Goal: Navigation & Orientation: Find specific page/section

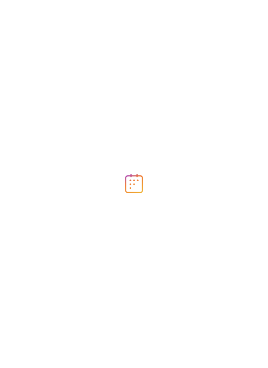
click at [268, 87] on html at bounding box center [134, 184] width 268 height 368
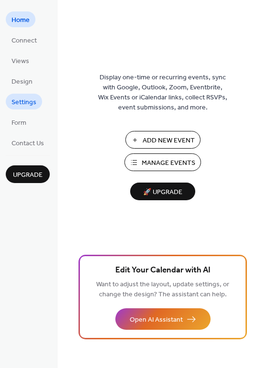
click at [25, 105] on span "Settings" at bounding box center [23, 103] width 25 height 10
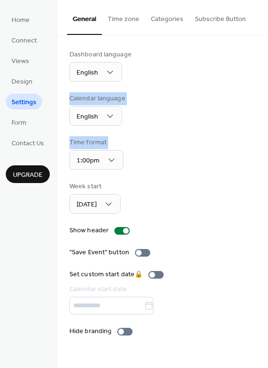
drag, startPoint x: 263, startPoint y: 84, endPoint x: 268, endPoint y: 154, distance: 70.1
click at [268, 154] on html "Home Connect Views Design Settings Form Contact Us Upgrade Settings Upgrade Gen…" at bounding box center [134, 184] width 268 height 368
click at [12, 12] on link "Home" at bounding box center [21, 19] width 30 height 16
